Goal: Task Accomplishment & Management: Manage account settings

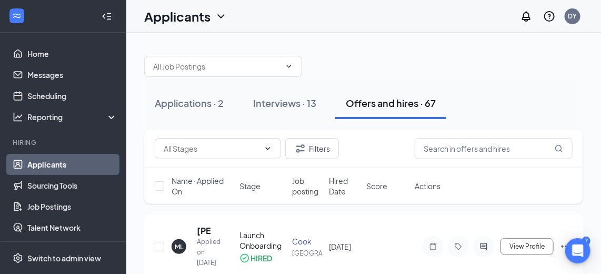
click at [303, 107] on div "Interviews · 13" at bounding box center [284, 102] width 63 height 13
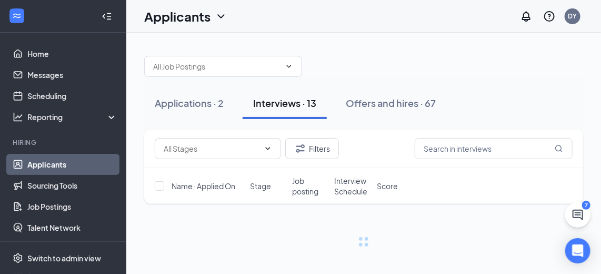
click at [400, 103] on div "Offers and hires · 67" at bounding box center [391, 102] width 90 height 13
click at [393, 107] on div "Offers and hires · 67" at bounding box center [391, 102] width 90 height 13
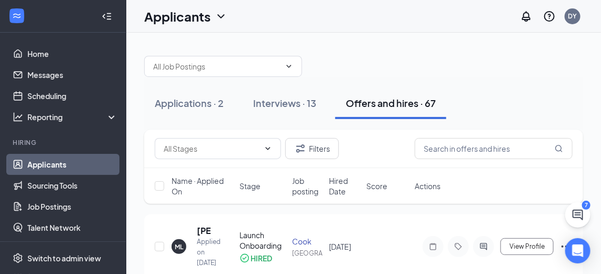
click at [295, 92] on button "Interviews · 13" at bounding box center [285, 103] width 84 height 32
click at [297, 100] on div "Interviews · 13" at bounding box center [284, 102] width 63 height 13
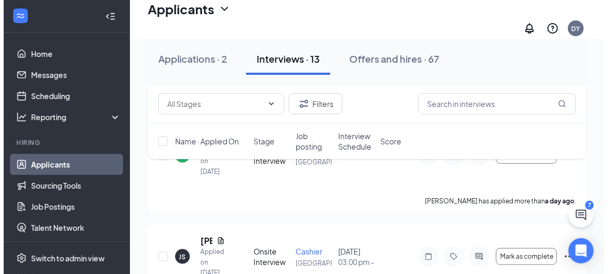
scroll to position [335, 0]
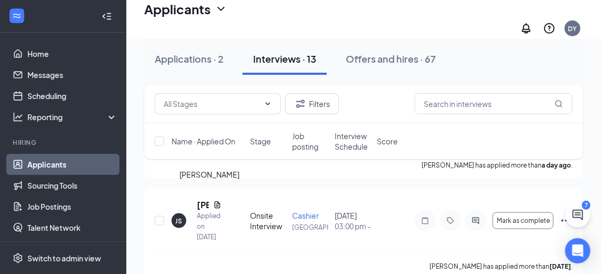
click at [199, 199] on h5 "[PERSON_NAME]" at bounding box center [203, 205] width 12 height 12
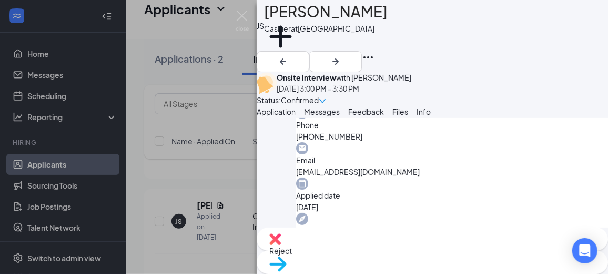
scroll to position [334, 0]
click at [408, 116] on span "Files" at bounding box center [401, 111] width 16 height 9
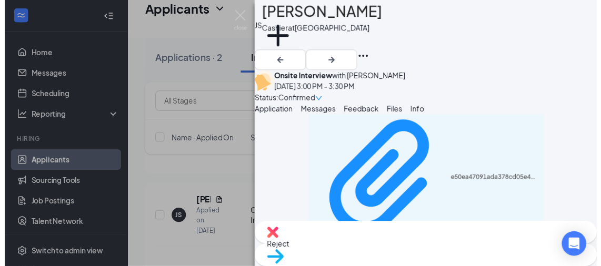
scroll to position [10, 0]
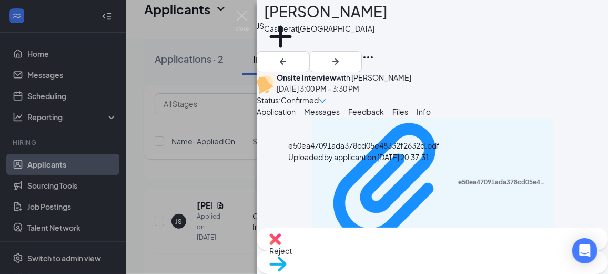
click at [458, 178] on div "e50ea47091ada378cd05e48332f2632d.pdf" at bounding box center [503, 182] width 90 height 8
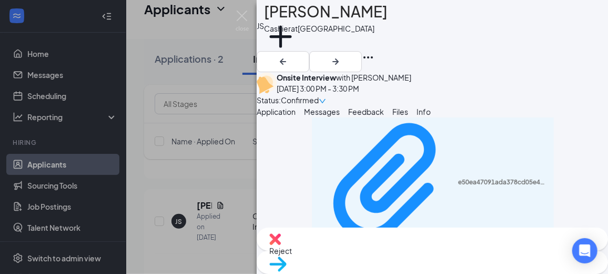
click at [241, 14] on img at bounding box center [242, 21] width 13 height 21
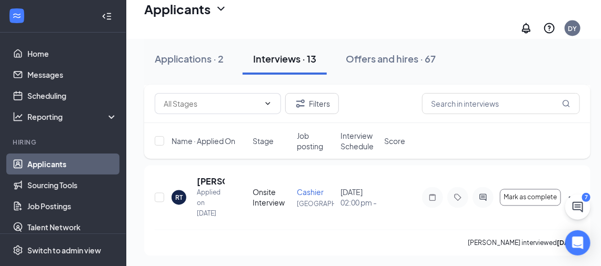
scroll to position [669, 0]
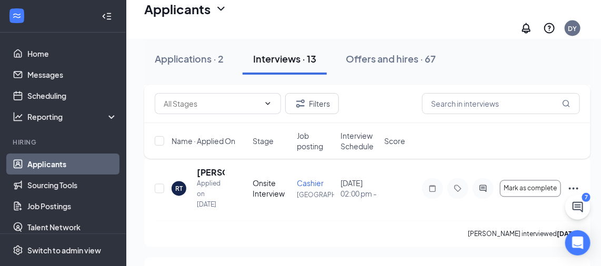
click at [574, 183] on icon "Ellipses" at bounding box center [573, 189] width 13 height 13
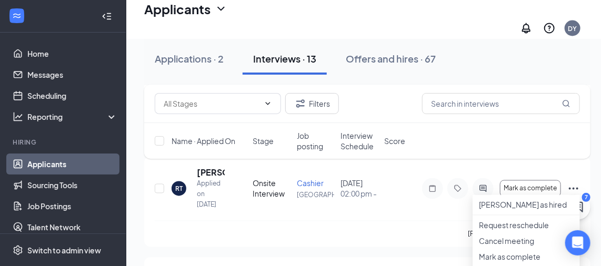
click at [212, 164] on div "Filters Name · Applied On Stage Job posting Interview Schedule Score" at bounding box center [367, 127] width 446 height 85
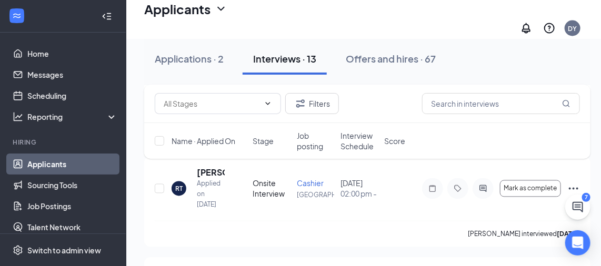
click at [209, 165] on div "Filters Name · Applied On Stage Job posting Interview Schedule Score" at bounding box center [367, 127] width 446 height 85
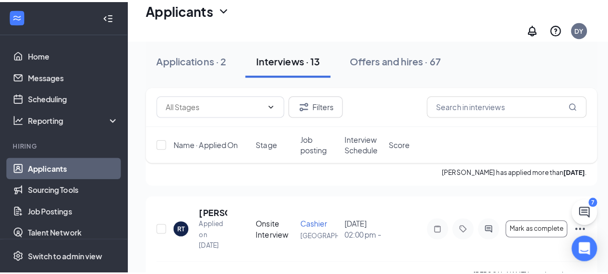
scroll to position [622, 0]
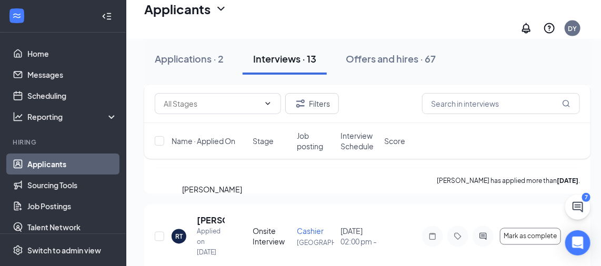
click at [205, 215] on h5 "[PERSON_NAME]" at bounding box center [211, 221] width 28 height 12
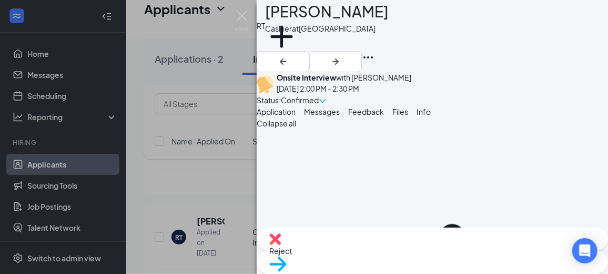
click at [392, 252] on span "Reject" at bounding box center [432, 251] width 326 height 12
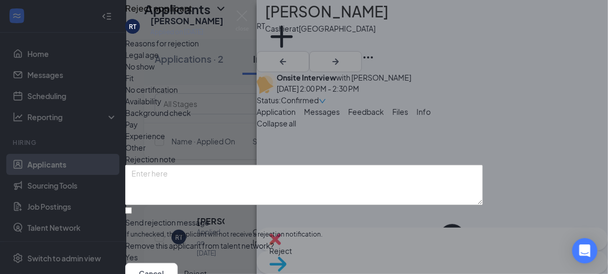
scroll to position [47, 0]
click at [132, 207] on input "Send rejection message If unchecked, the applicant will not receive a rejection…" at bounding box center [128, 210] width 7 height 7
checkbox input "true"
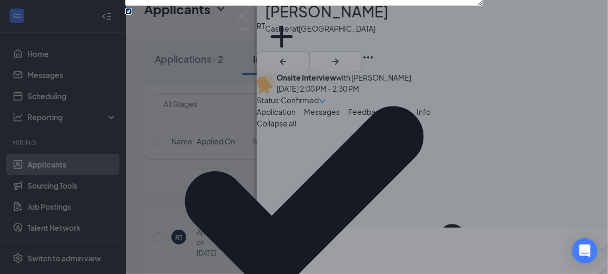
scroll to position [0, 0]
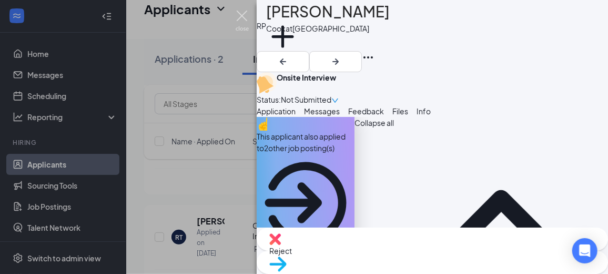
click at [245, 17] on img at bounding box center [242, 21] width 13 height 21
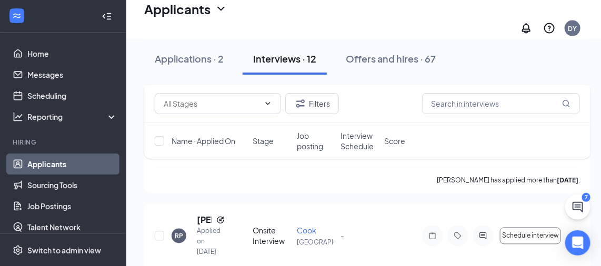
scroll to position [765, 0]
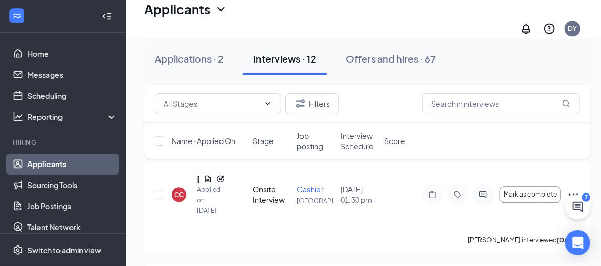
drag, startPoint x: 181, startPoint y: 187, endPoint x: 267, endPoint y: 170, distance: 88.0
click at [179, 191] on div "CC" at bounding box center [178, 195] width 9 height 9
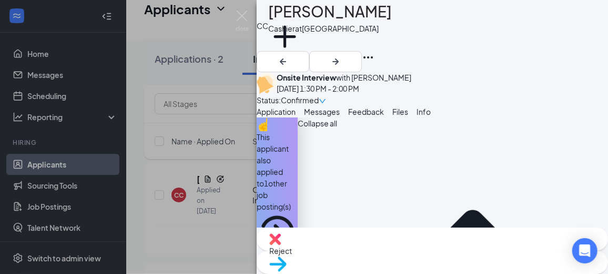
click at [387, 248] on span "Reject" at bounding box center [432, 251] width 326 height 12
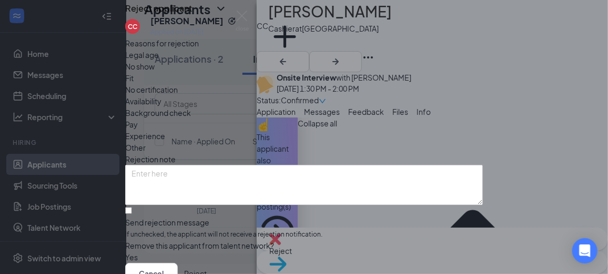
click at [155, 72] on span "No show" at bounding box center [139, 67] width 29 height 12
click at [207, 263] on button "Reject" at bounding box center [195, 273] width 23 height 21
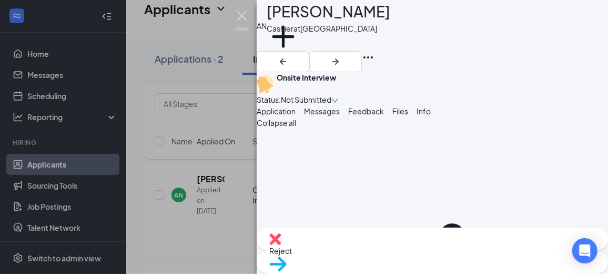
click at [238, 17] on img at bounding box center [242, 21] width 13 height 21
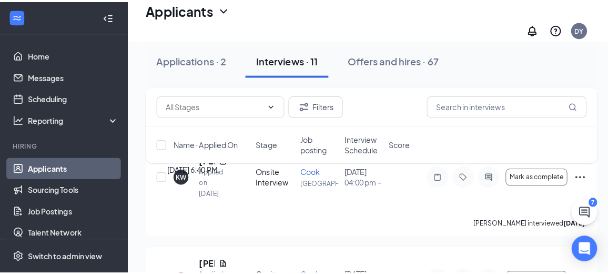
scroll to position [1004, 0]
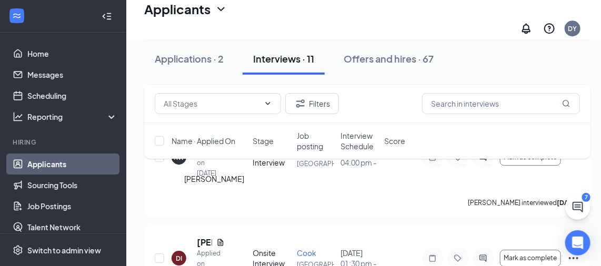
click at [202, 237] on h5 "[PERSON_NAME]" at bounding box center [204, 243] width 15 height 12
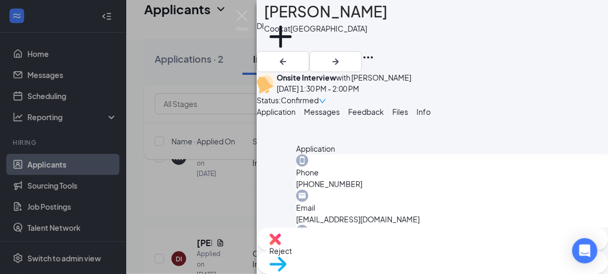
scroll to position [335, 0]
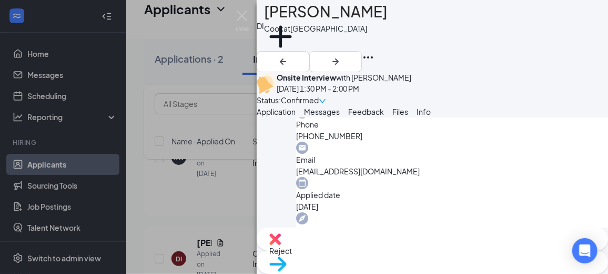
click at [365, 251] on div "Reject" at bounding box center [433, 238] width 352 height 23
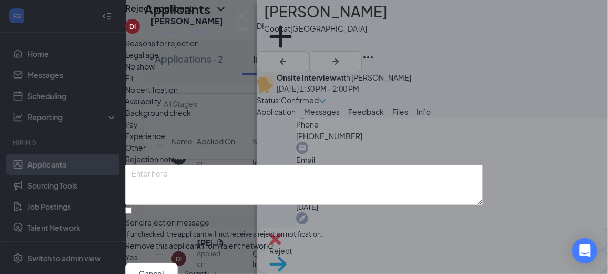
drag, startPoint x: 353, startPoint y: 122, endPoint x: 357, endPoint y: 139, distance: 17.4
click at [162, 107] on span "Availability" at bounding box center [143, 101] width 36 height 12
click at [132, 207] on input "Send rejection message If unchecked, the applicant will not receive a rejection…" at bounding box center [128, 210] width 7 height 7
checkbox input "true"
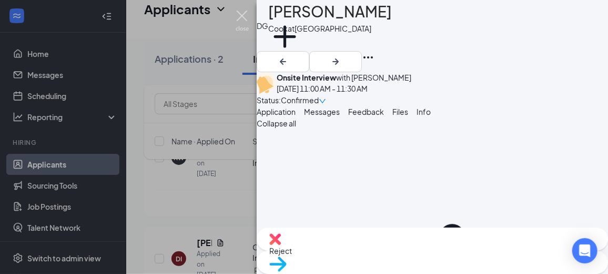
click at [243, 15] on img at bounding box center [242, 21] width 13 height 21
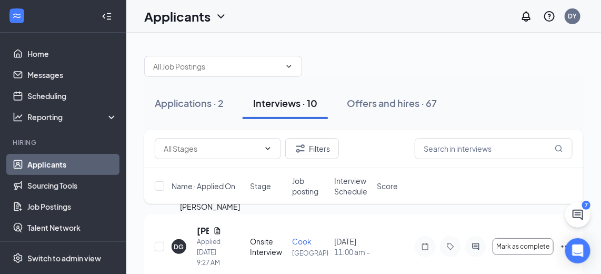
click at [201, 227] on h5 "[PERSON_NAME]" at bounding box center [203, 231] width 12 height 12
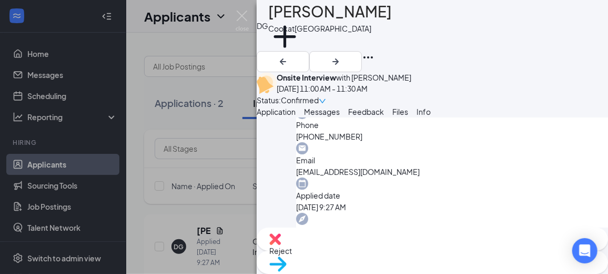
scroll to position [334, 0]
click at [408, 116] on span "Files" at bounding box center [401, 111] width 16 height 9
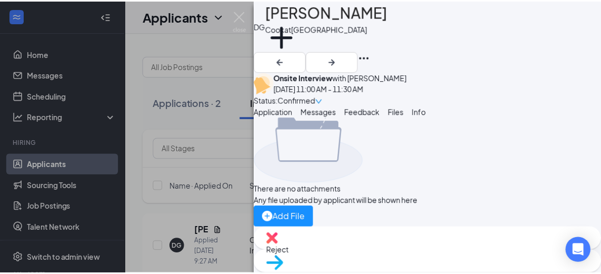
scroll to position [10, 0]
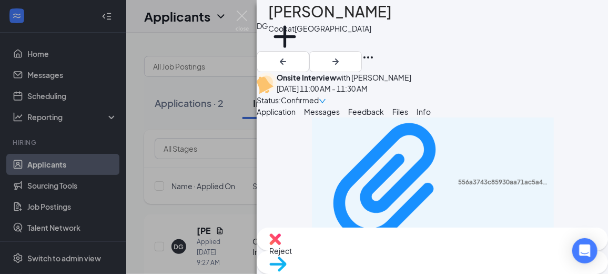
click at [348, 171] on div "556a3743c85930aa71ac5a41628fb516.pdf Uploaded by applicant on [DATE] 09:27:46" at bounding box center [433, 186] width 242 height 159
click at [352, 180] on div "556a3743c85930aa71ac5a41628fb516.pdf Uploaded by applicant on [DATE] 09:27:46" at bounding box center [432, 186] width 229 height 149
click at [238, 17] on img at bounding box center [242, 21] width 13 height 21
